Goal: Task Accomplishment & Management: Complete application form

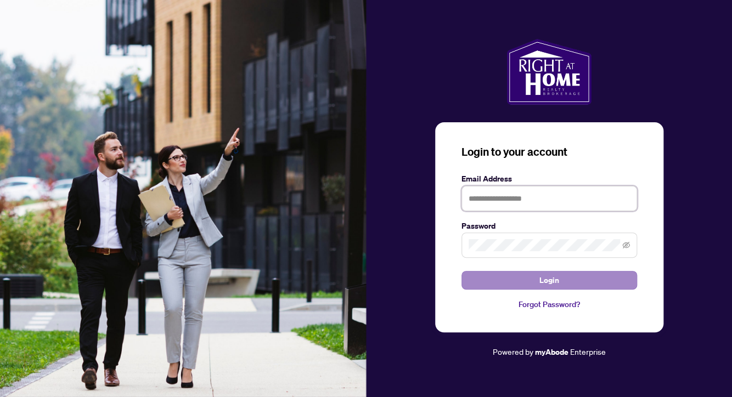
type input "**********"
click at [516, 280] on button "Login" at bounding box center [549, 280] width 176 height 19
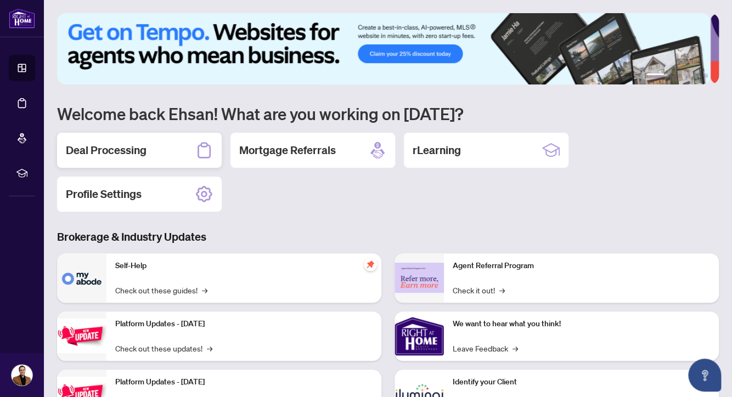
click at [142, 151] on h2 "Deal Processing" at bounding box center [106, 150] width 81 height 15
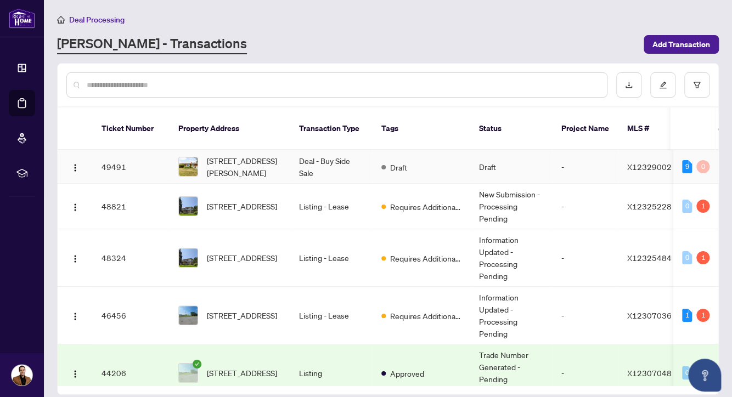
click at [317, 162] on td "Deal - Buy Side Sale" at bounding box center [331, 166] width 82 height 33
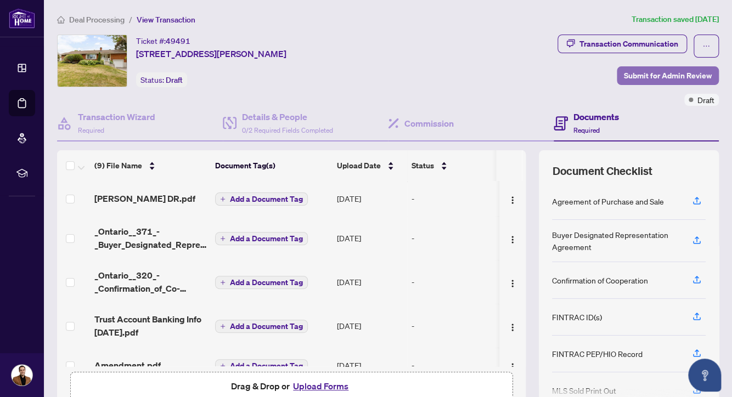
click at [656, 75] on span "Submit for Admin Review" at bounding box center [668, 76] width 88 height 18
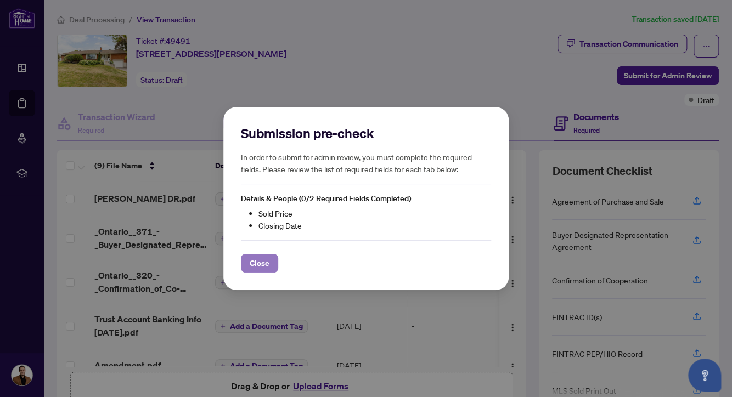
click at [271, 261] on button "Close" at bounding box center [259, 263] width 37 height 19
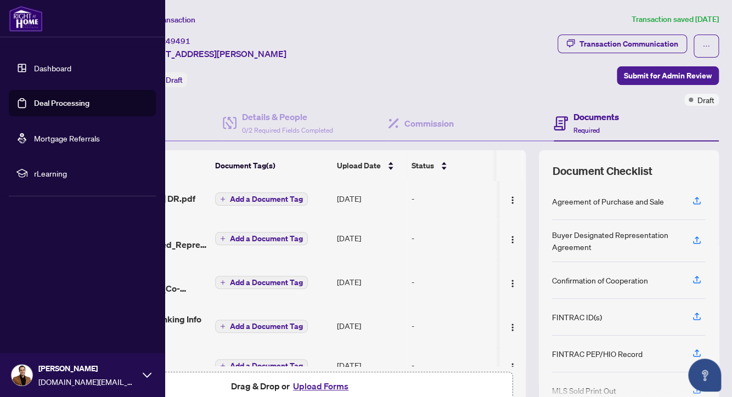
click at [55, 68] on link "Dashboard" at bounding box center [52, 68] width 37 height 10
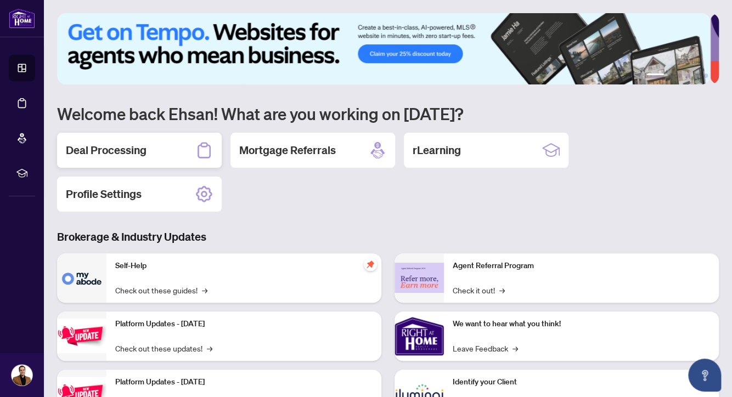
click at [121, 153] on h2 "Deal Processing" at bounding box center [106, 150] width 81 height 15
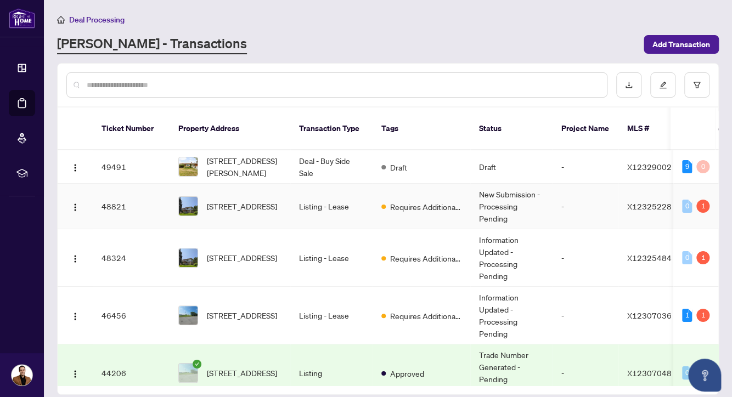
click at [414, 184] on td "Requires Additional Docs" at bounding box center [422, 207] width 98 height 46
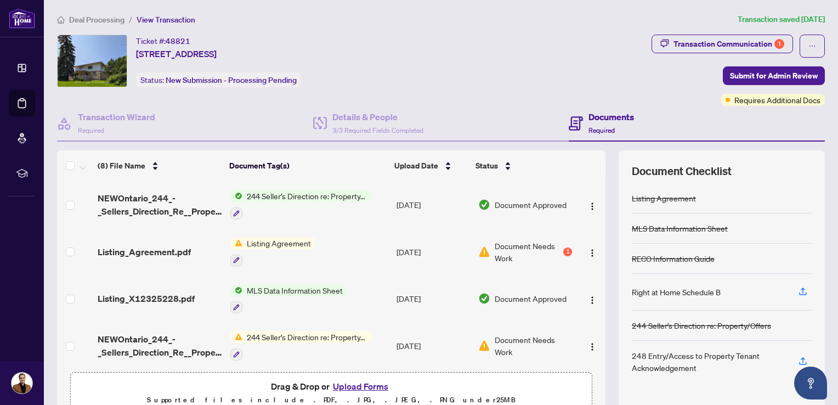
click at [81, 15] on span "Deal Processing" at bounding box center [96, 20] width 55 height 10
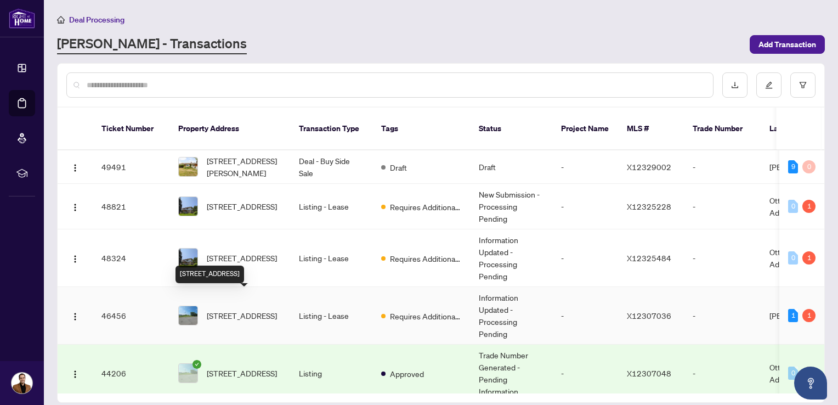
click at [226, 309] on span "[STREET_ADDRESS]" at bounding box center [242, 315] width 70 height 12
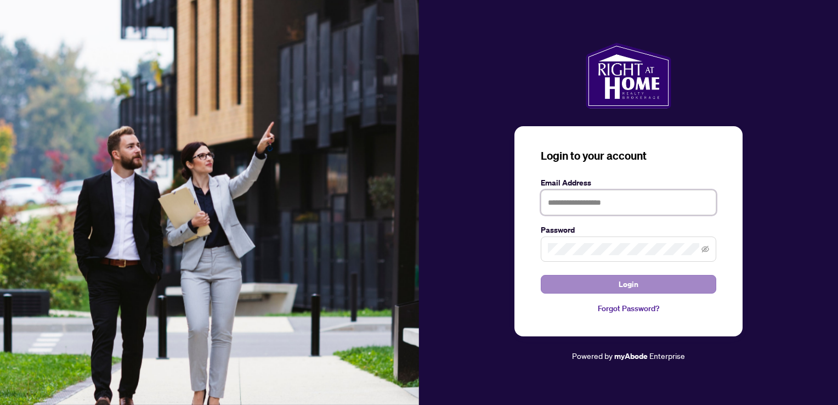
type input "**********"
click at [634, 292] on span "Login" at bounding box center [629, 284] width 20 height 18
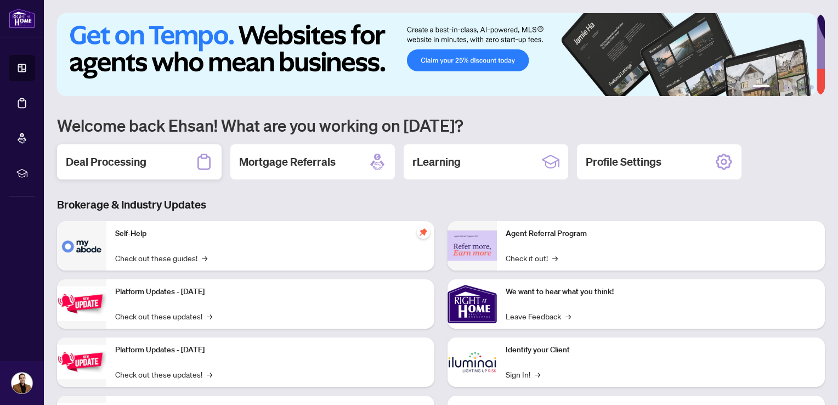
click at [138, 158] on h2 "Deal Processing" at bounding box center [106, 161] width 81 height 15
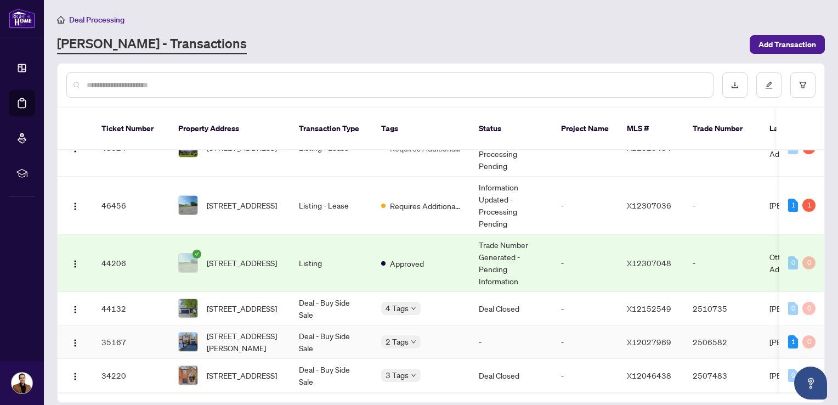
scroll to position [127, 0]
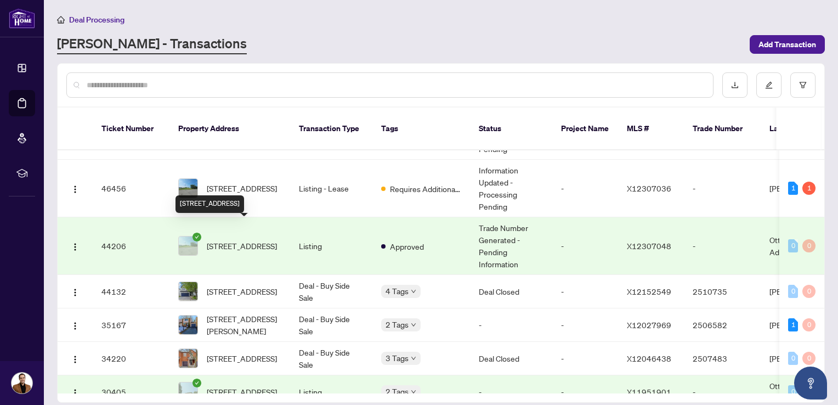
click at [231, 240] on span "[STREET_ADDRESS]" at bounding box center [242, 246] width 70 height 12
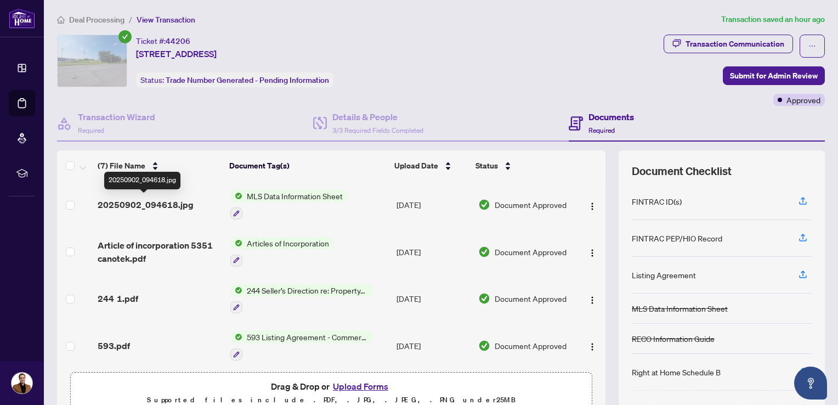
click at [147, 205] on span "20250902_094618.jpg" at bounding box center [146, 204] width 96 height 13
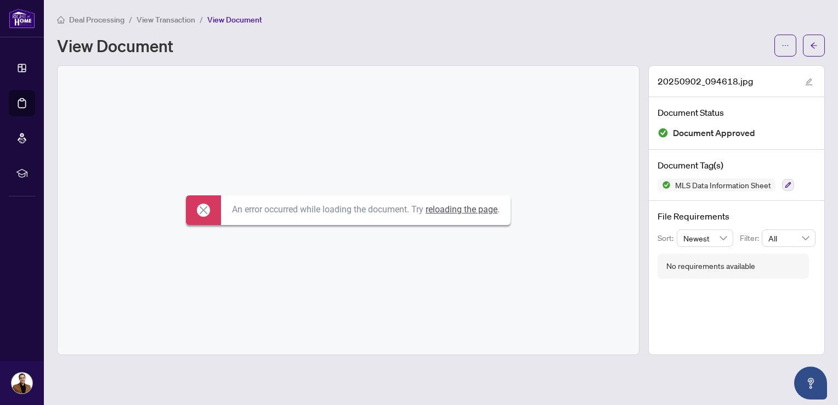
click at [459, 206] on link "reloading the page" at bounding box center [462, 209] width 72 height 10
click at [178, 19] on span "View Transaction" at bounding box center [166, 20] width 59 height 10
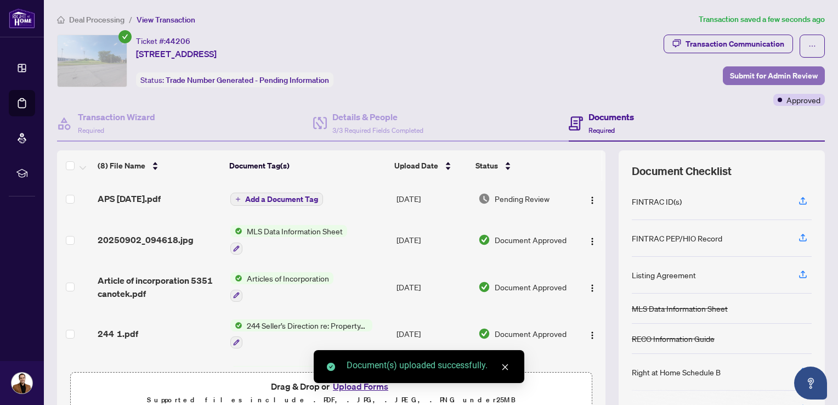
click at [744, 81] on span "Submit for Admin Review" at bounding box center [774, 76] width 88 height 18
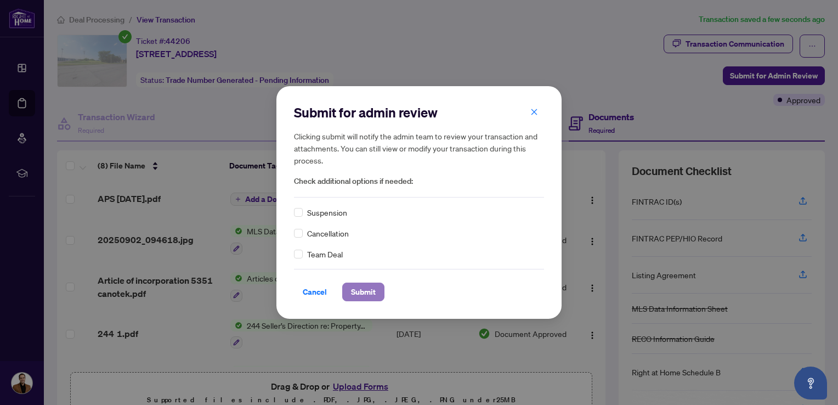
click at [358, 298] on span "Submit" at bounding box center [363, 292] width 25 height 18
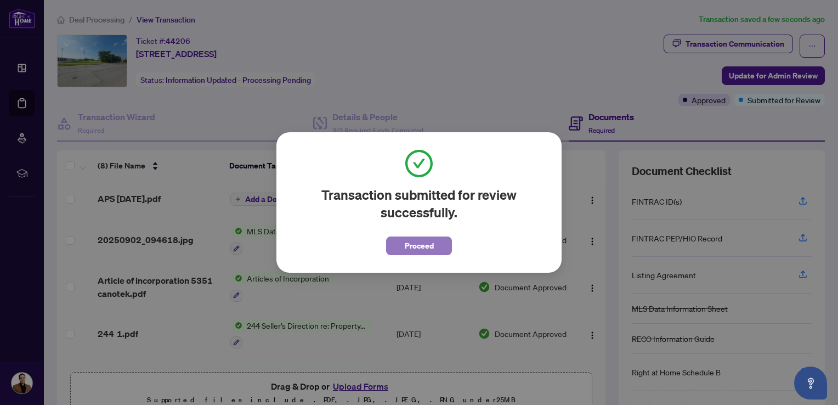
click at [419, 243] on span "Proceed" at bounding box center [419, 246] width 29 height 18
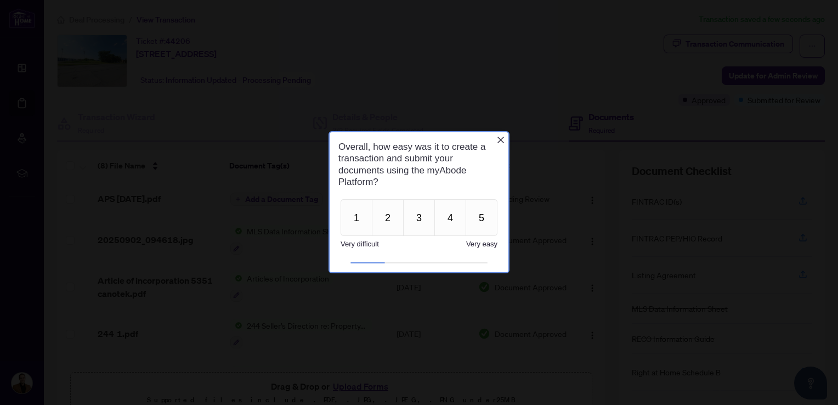
click at [97, 14] on div at bounding box center [419, 202] width 838 height 405
click at [498, 139] on icon "Close button" at bounding box center [501, 140] width 9 height 9
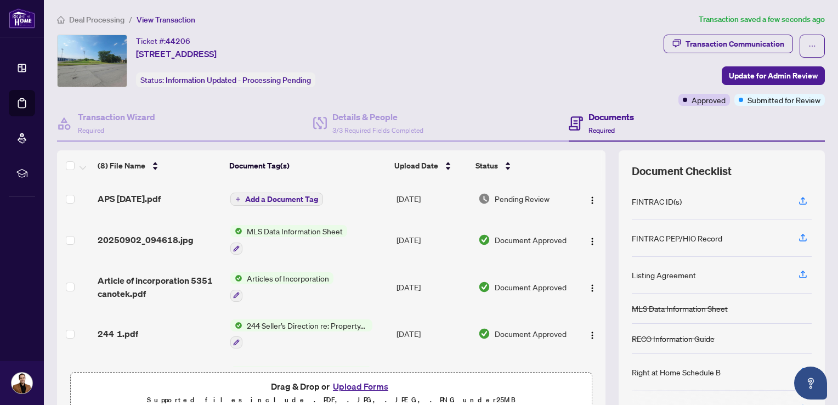
click at [85, 22] on span "Deal Processing" at bounding box center [96, 20] width 55 height 10
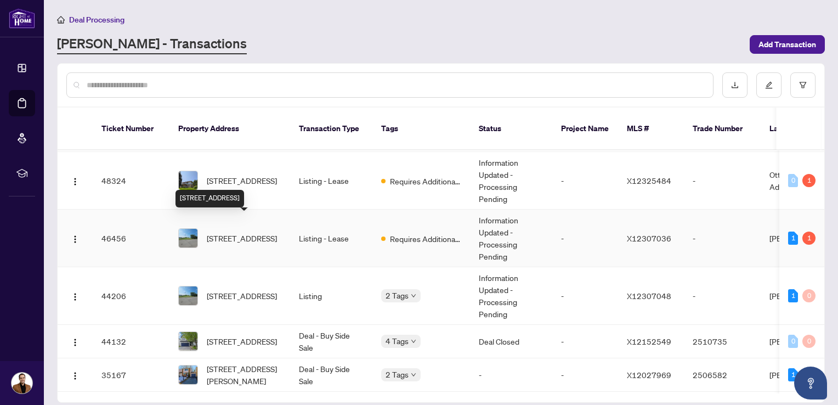
scroll to position [78, 0]
click at [224, 231] on span "[STREET_ADDRESS]" at bounding box center [242, 237] width 70 height 12
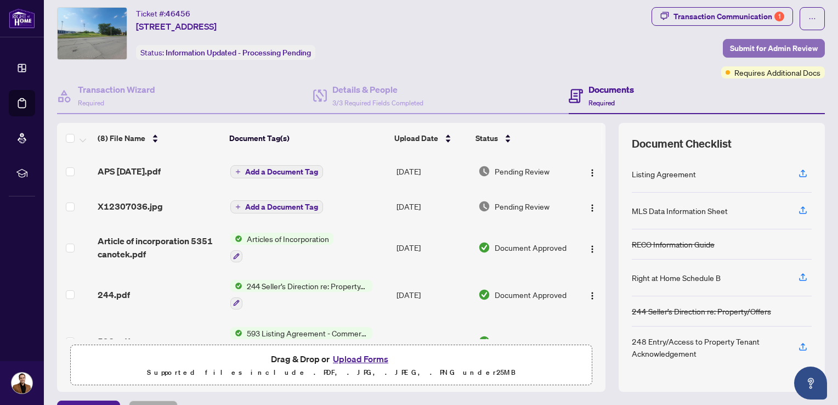
click at [743, 49] on span "Submit for Admin Review" at bounding box center [774, 49] width 88 height 18
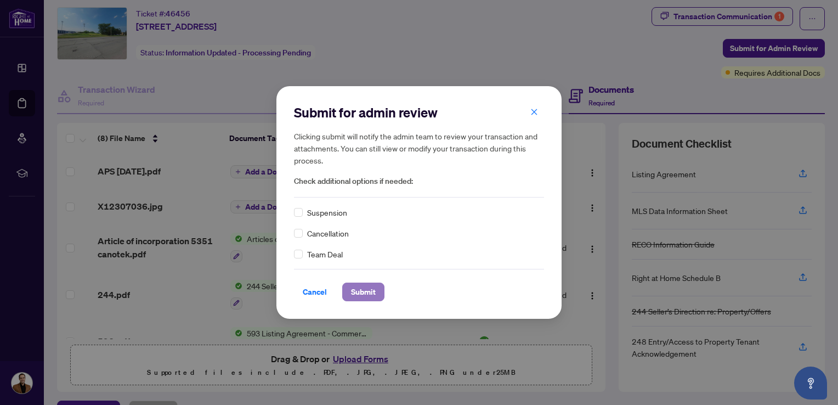
click at [370, 285] on span "Submit" at bounding box center [363, 292] width 25 height 18
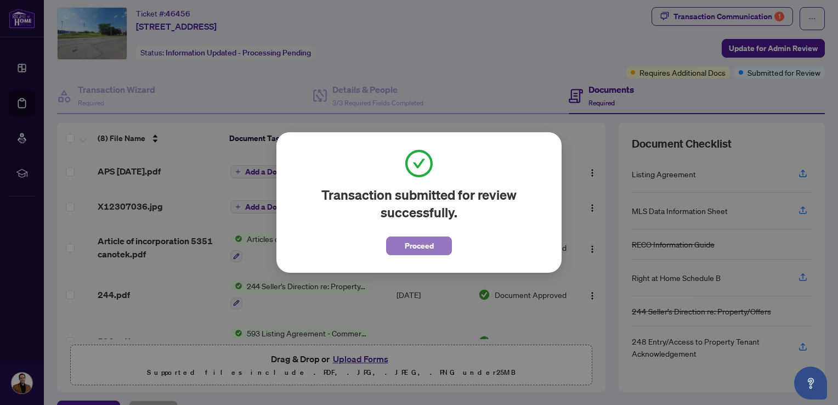
click at [424, 253] on span "Proceed" at bounding box center [419, 246] width 29 height 18
